Goal: Use online tool/utility: Utilize a website feature to perform a specific function

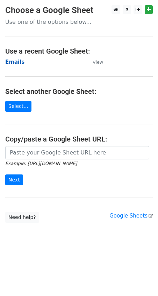
click at [11, 62] on strong "Emails" at bounding box center [14, 62] width 19 height 6
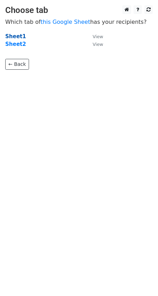
click at [16, 37] on strong "Sheet1" at bounding box center [15, 36] width 21 height 6
